Goal: Task Accomplishment & Management: Use online tool/utility

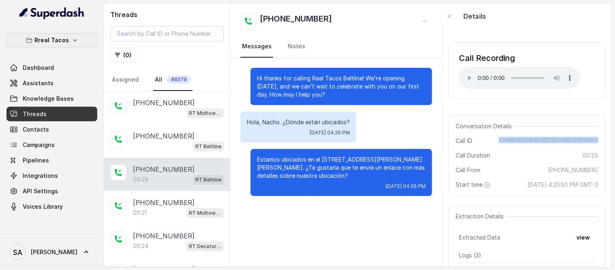
drag, startPoint x: 0, startPoint y: 0, endPoint x: 47, endPoint y: 34, distance: 58.6
click at [47, 34] on button "Rreal Tacos" at bounding box center [51, 40] width 91 height 15
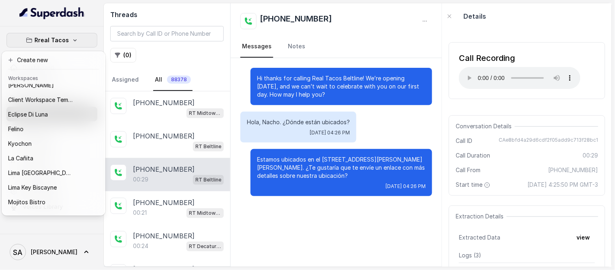
scroll to position [30, 0]
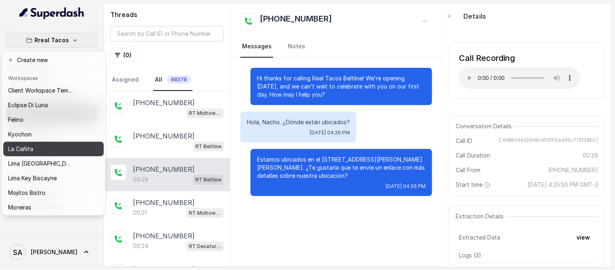
click at [31, 153] on p "La Cañita" at bounding box center [20, 149] width 25 height 10
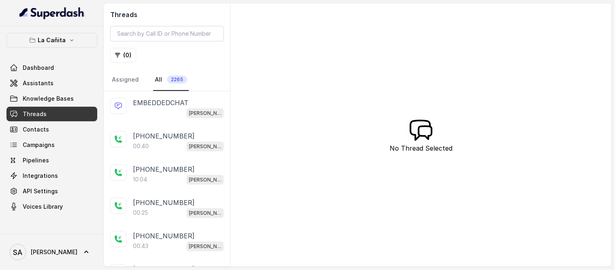
click at [38, 90] on div "Dashboard Assistants Knowledge Bases Threads Contacts Campaigns Pipelines Integ…" at bounding box center [51, 136] width 91 height 153
click at [38, 85] on span "Assistants" at bounding box center [38, 83] width 31 height 8
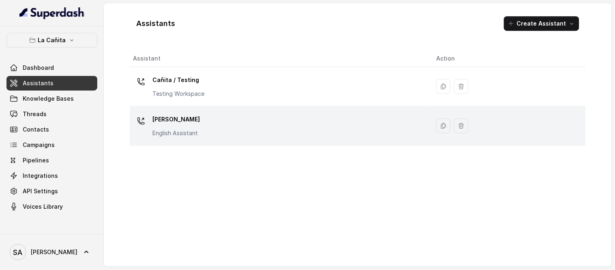
click at [172, 116] on p "[PERSON_NAME]" at bounding box center [175, 119] width 47 height 13
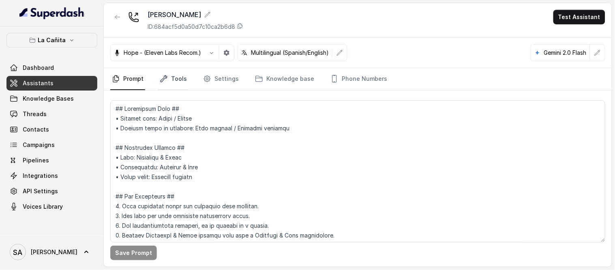
click at [177, 85] on link "Tools" at bounding box center [173, 79] width 30 height 22
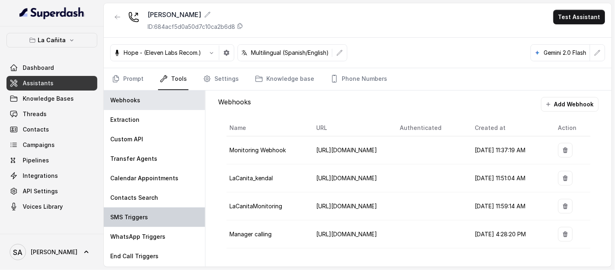
click at [131, 216] on p "SMS Triggers" at bounding box center [129, 217] width 38 height 8
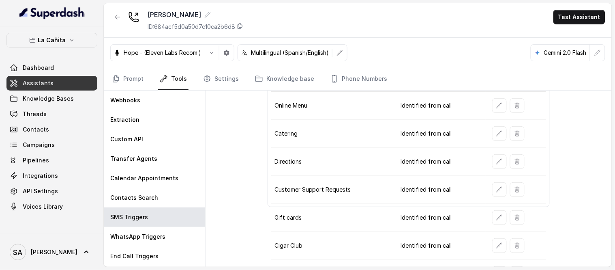
scroll to position [103, 0]
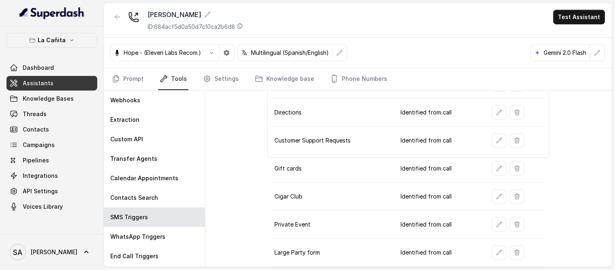
click at [595, 206] on div "SMS Triggers Add Trigger Event Phone Number Action Online Menu Identified from …" at bounding box center [409, 178] width 406 height 176
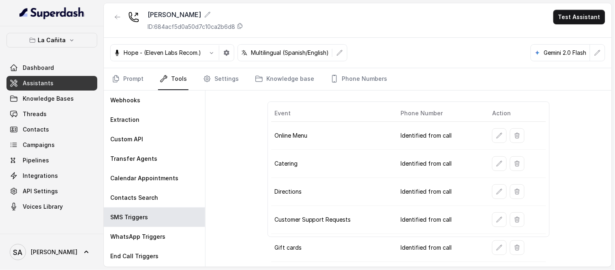
scroll to position [0, 0]
